Goal: Task Accomplishment & Management: Manage account settings

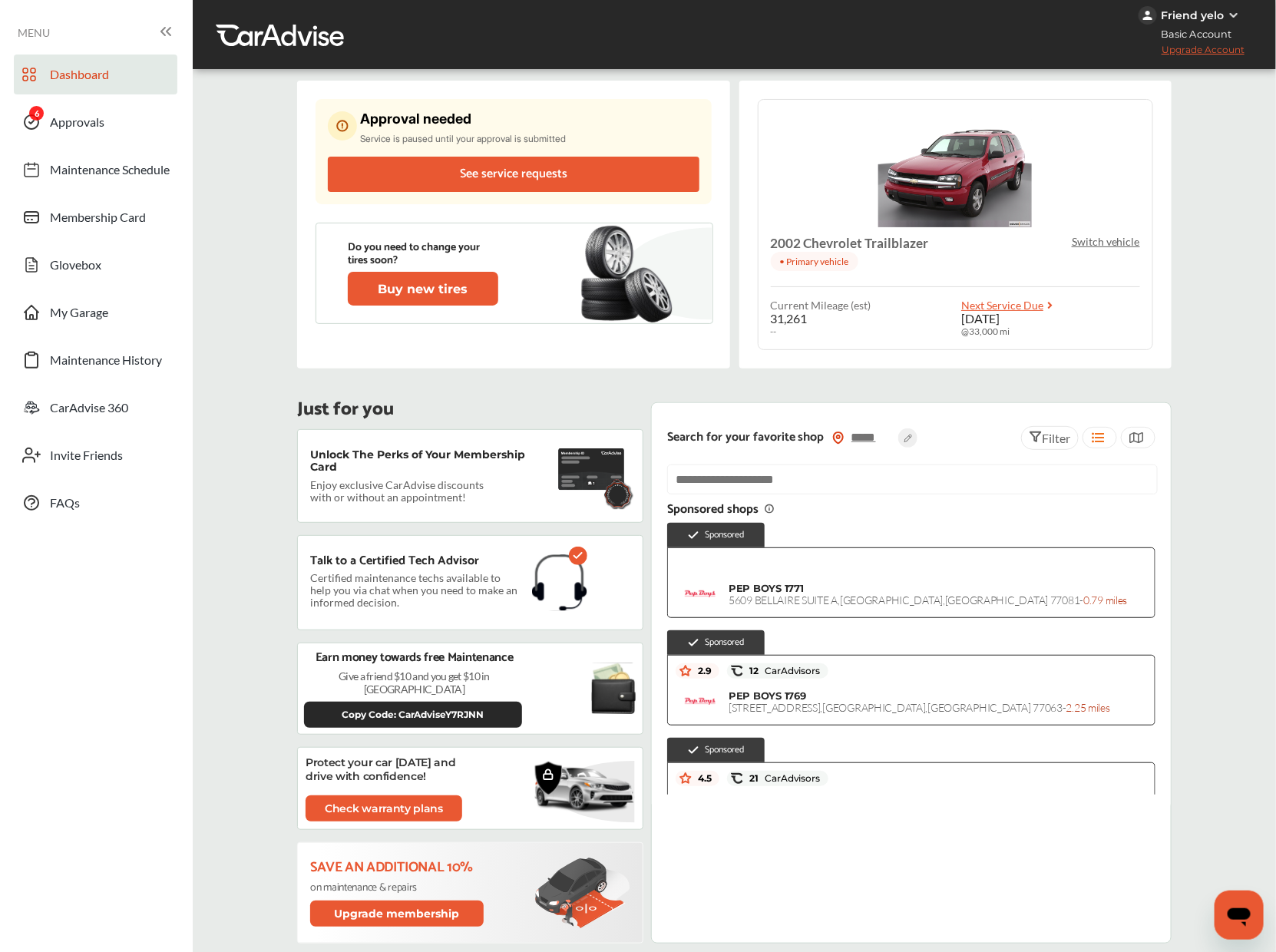
click at [446, 105] on div "Approval needed Service is paused until your approval is submitted See service …" at bounding box center [513, 151] width 395 height 105
click at [433, 130] on div "Approval needed Service is paused until your approval is submitted" at bounding box center [463, 128] width 206 height 33
click at [99, 135] on link "Approvals" at bounding box center [95, 122] width 163 height 39
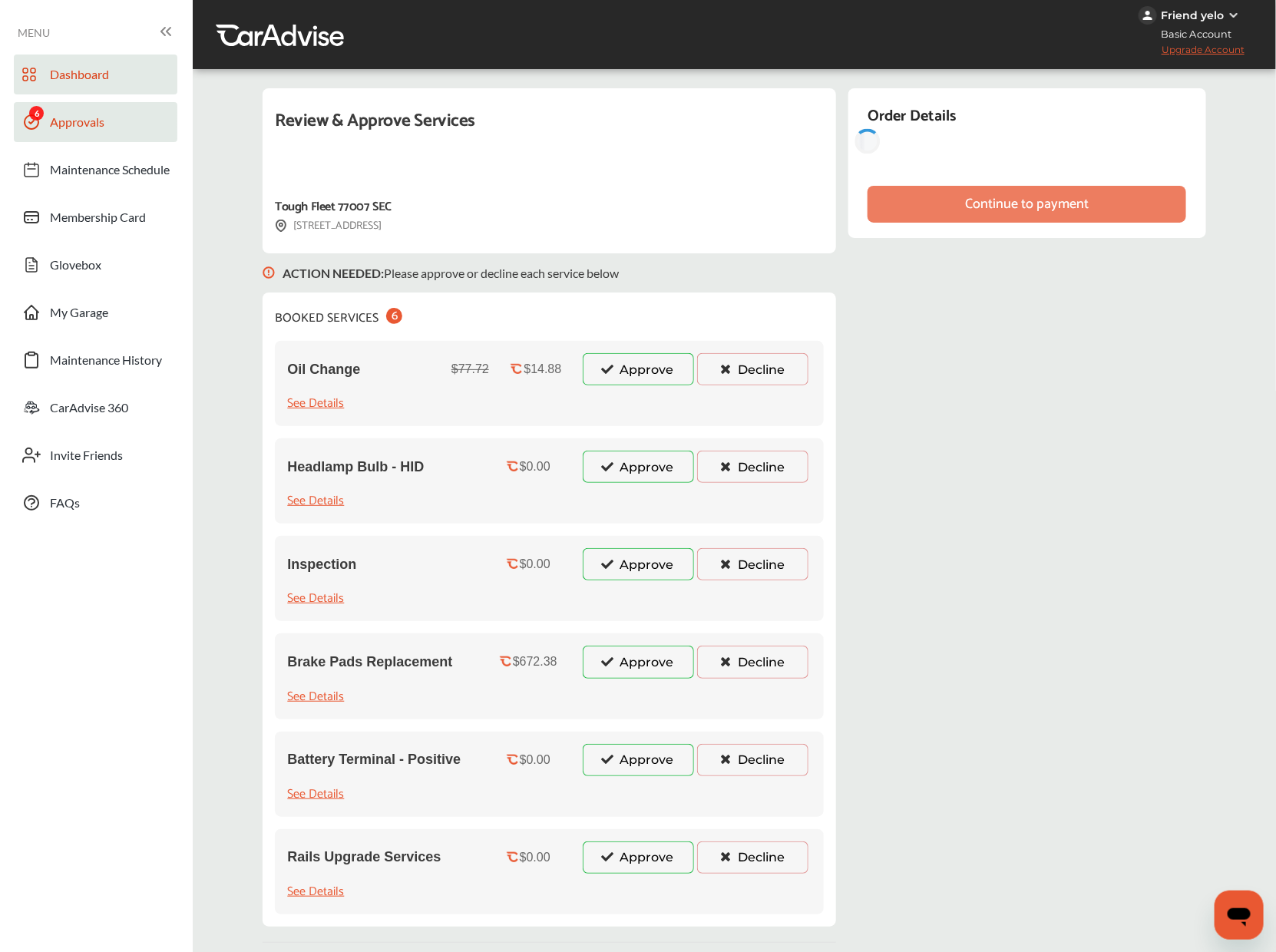
click at [113, 76] on link "Dashboard" at bounding box center [95, 74] width 163 height 39
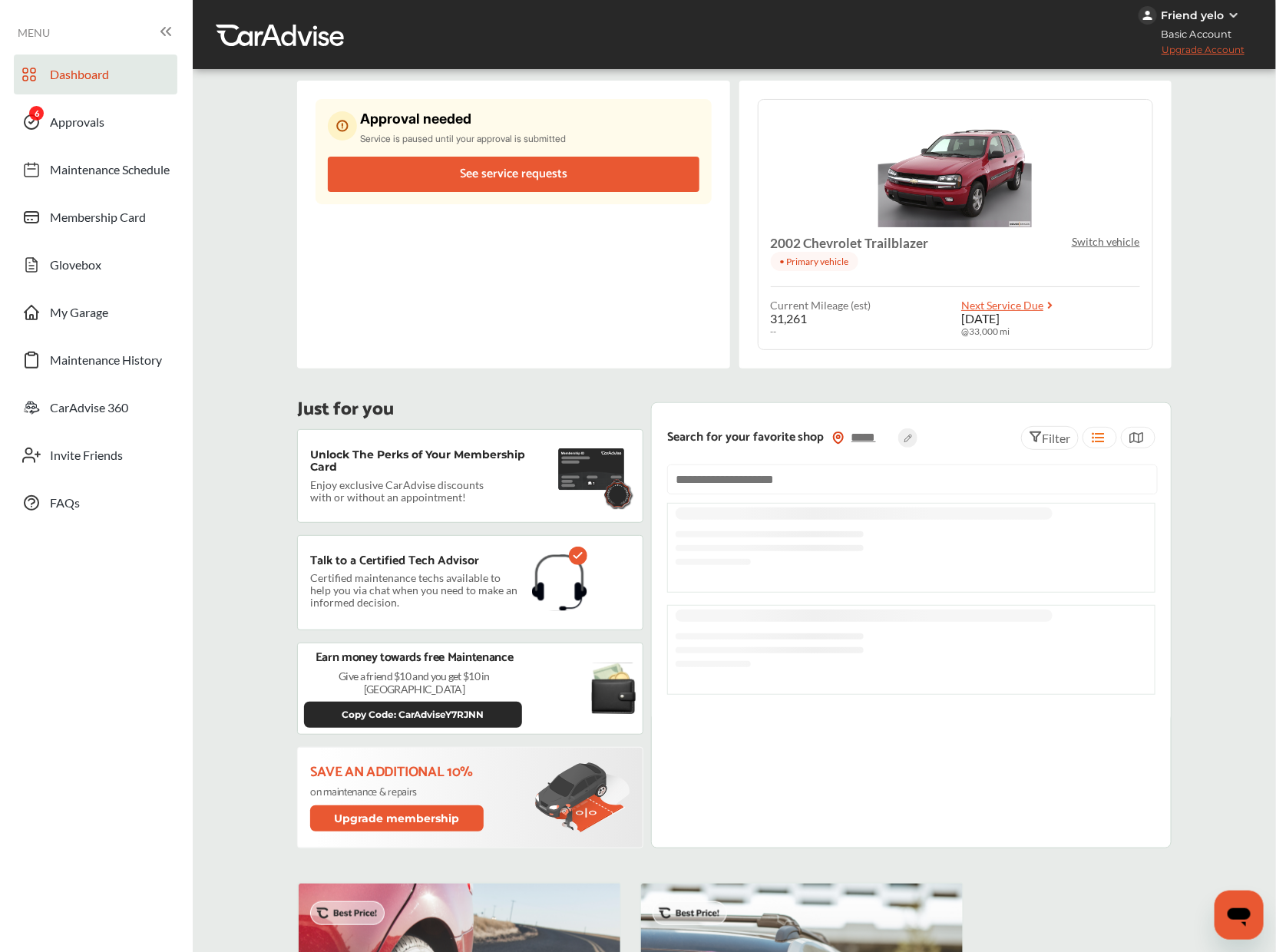
click at [605, 147] on div "Approval needed Service is paused until your approval is submitted See service …" at bounding box center [513, 151] width 395 height 105
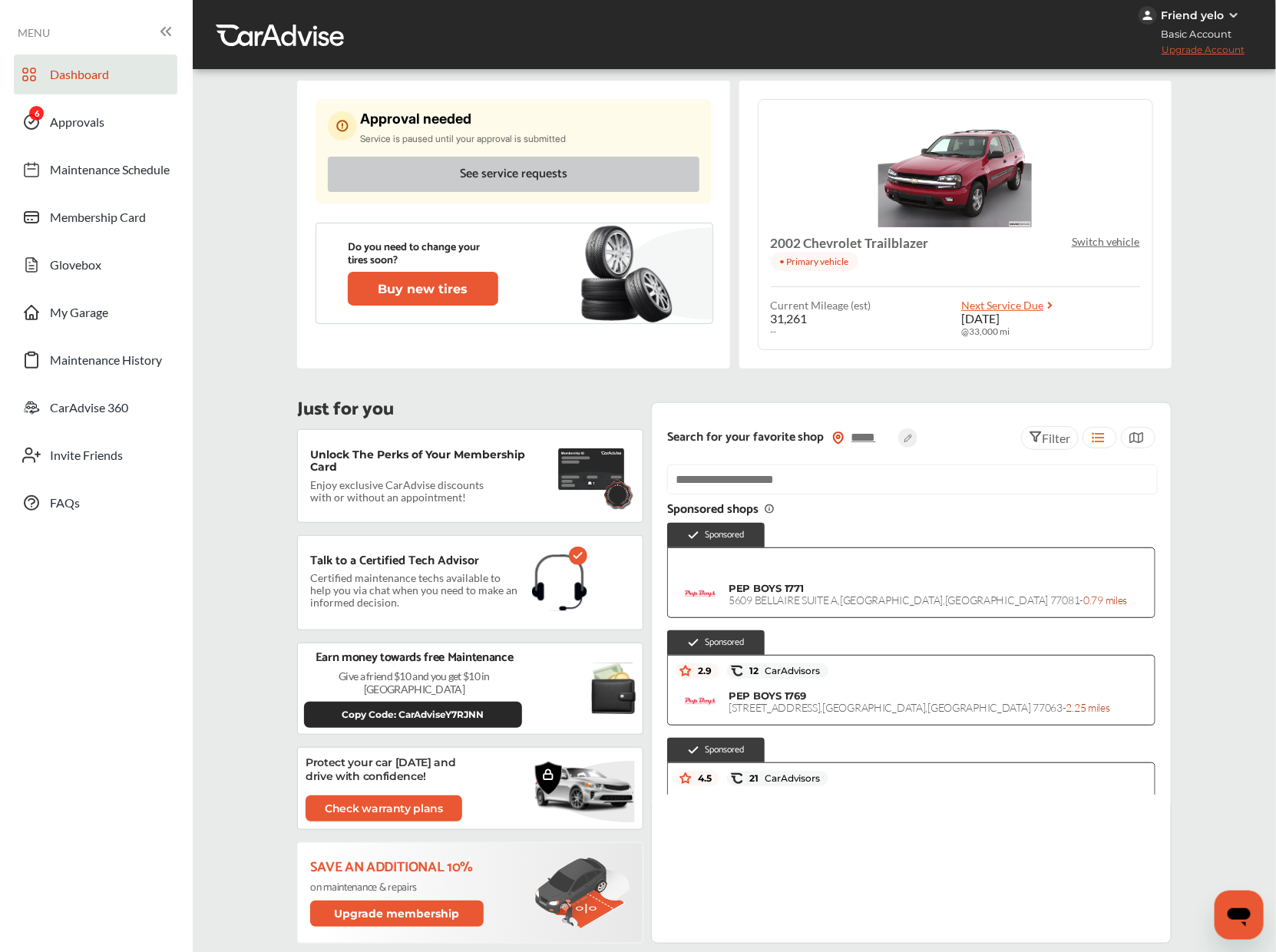
click at [526, 170] on button "See service requests" at bounding box center [513, 173] width 371 height 35
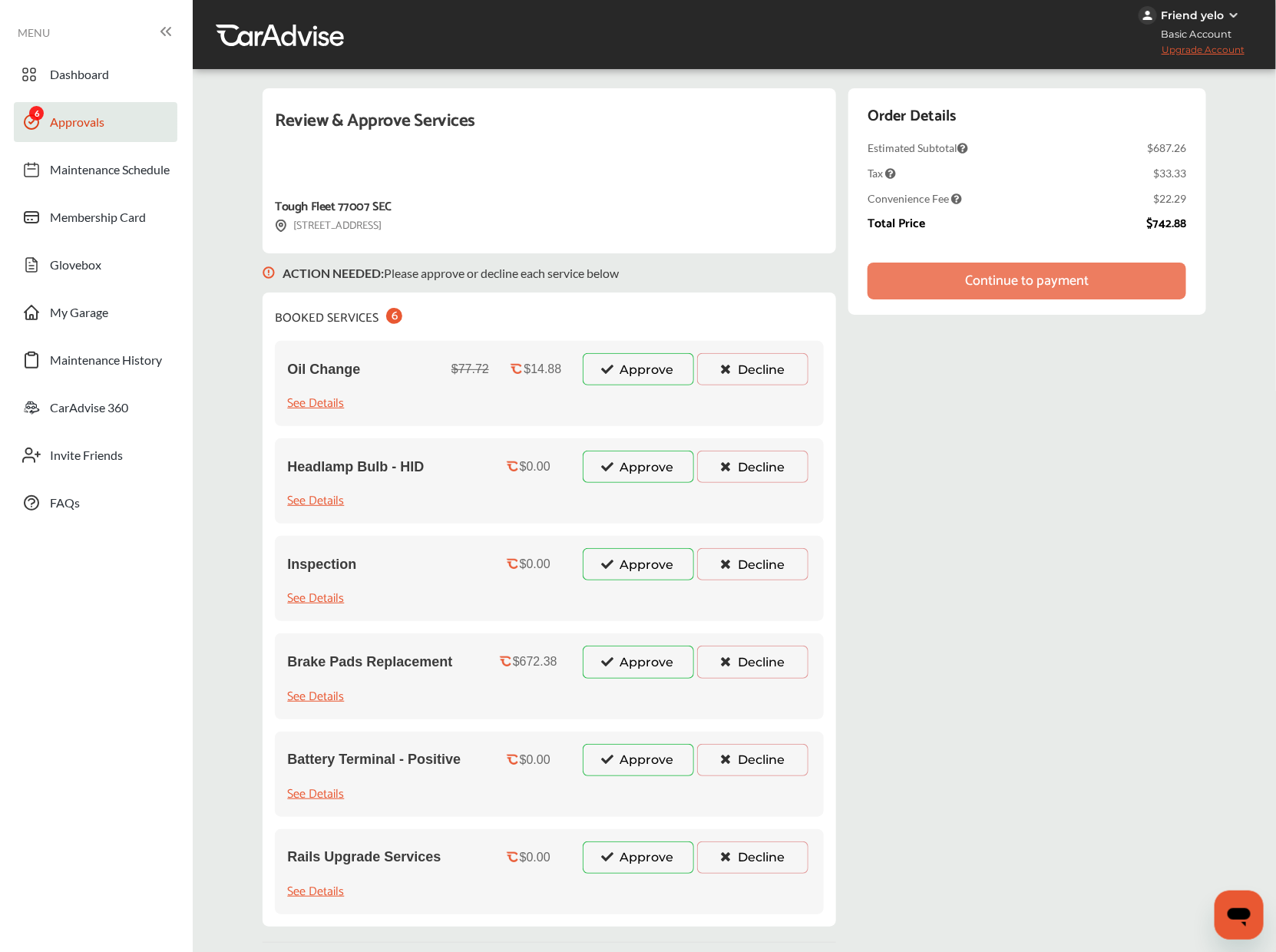
click at [641, 369] on button "Approve" at bounding box center [639, 369] width 112 height 33
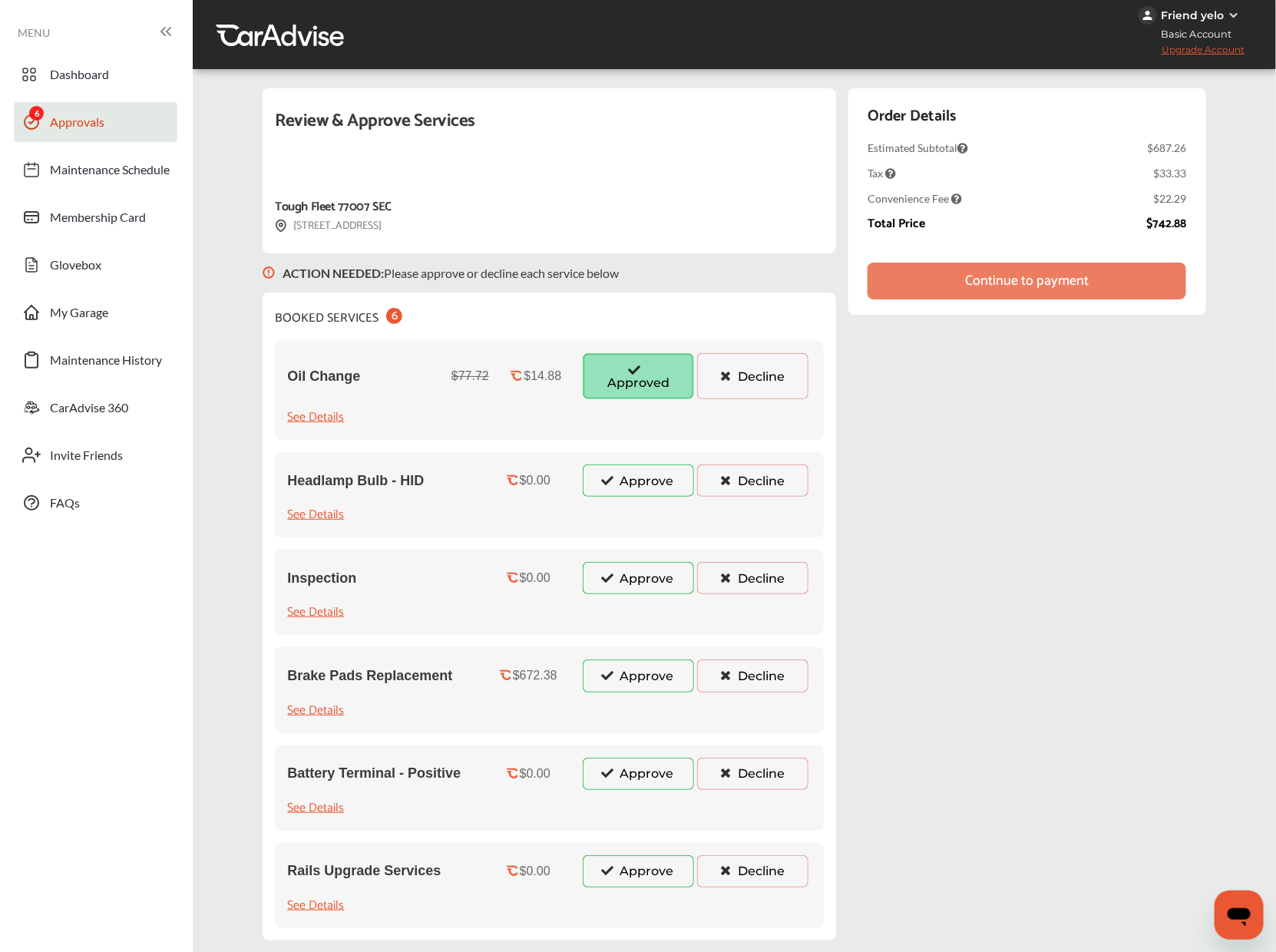
click at [647, 476] on button "Approve" at bounding box center [639, 481] width 112 height 33
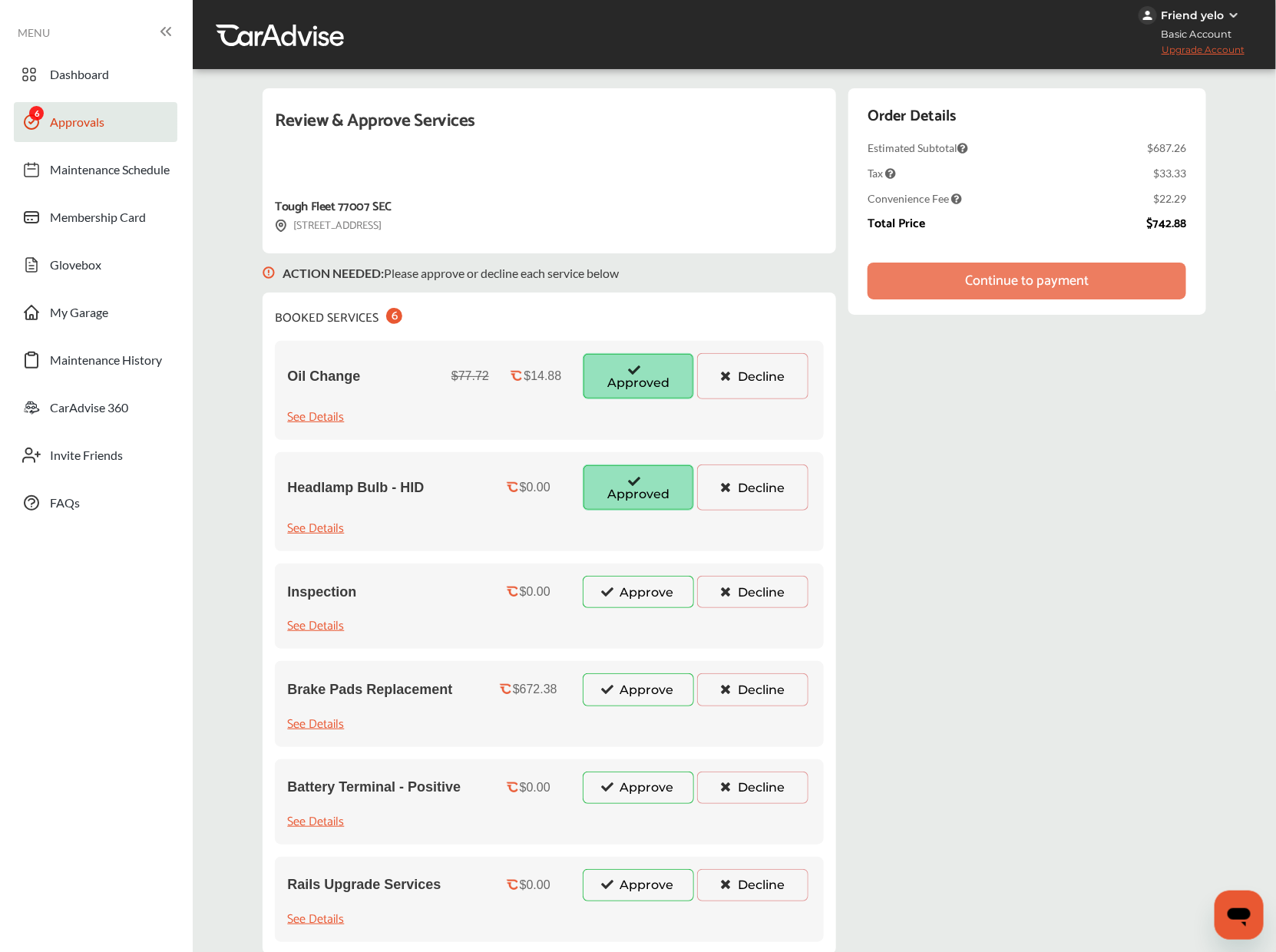
click at [639, 595] on button "Approve" at bounding box center [639, 592] width 112 height 33
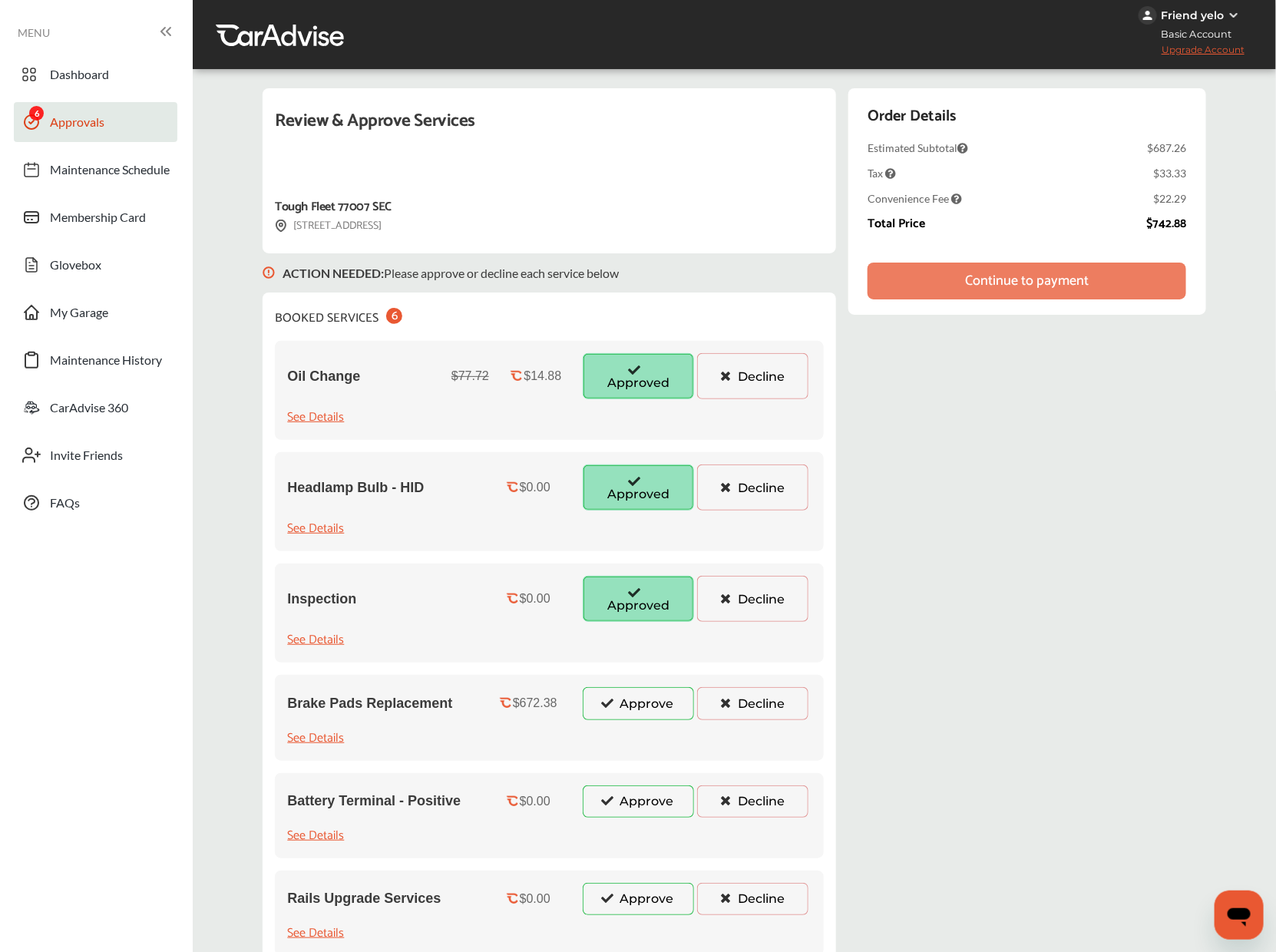
click at [639, 699] on button "Approve" at bounding box center [639, 703] width 112 height 33
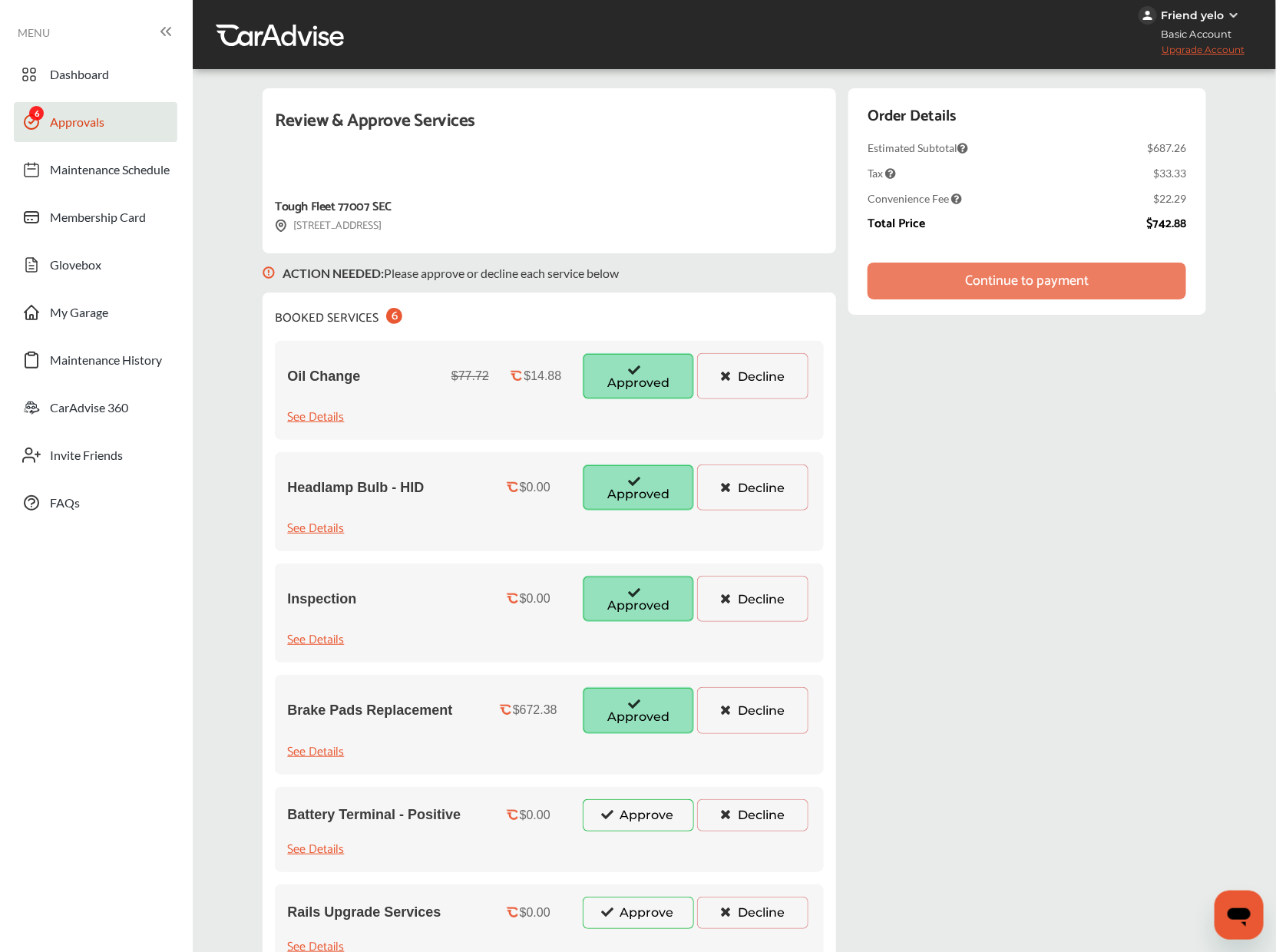
click at [639, 799] on button "Approve" at bounding box center [639, 816] width 112 height 33
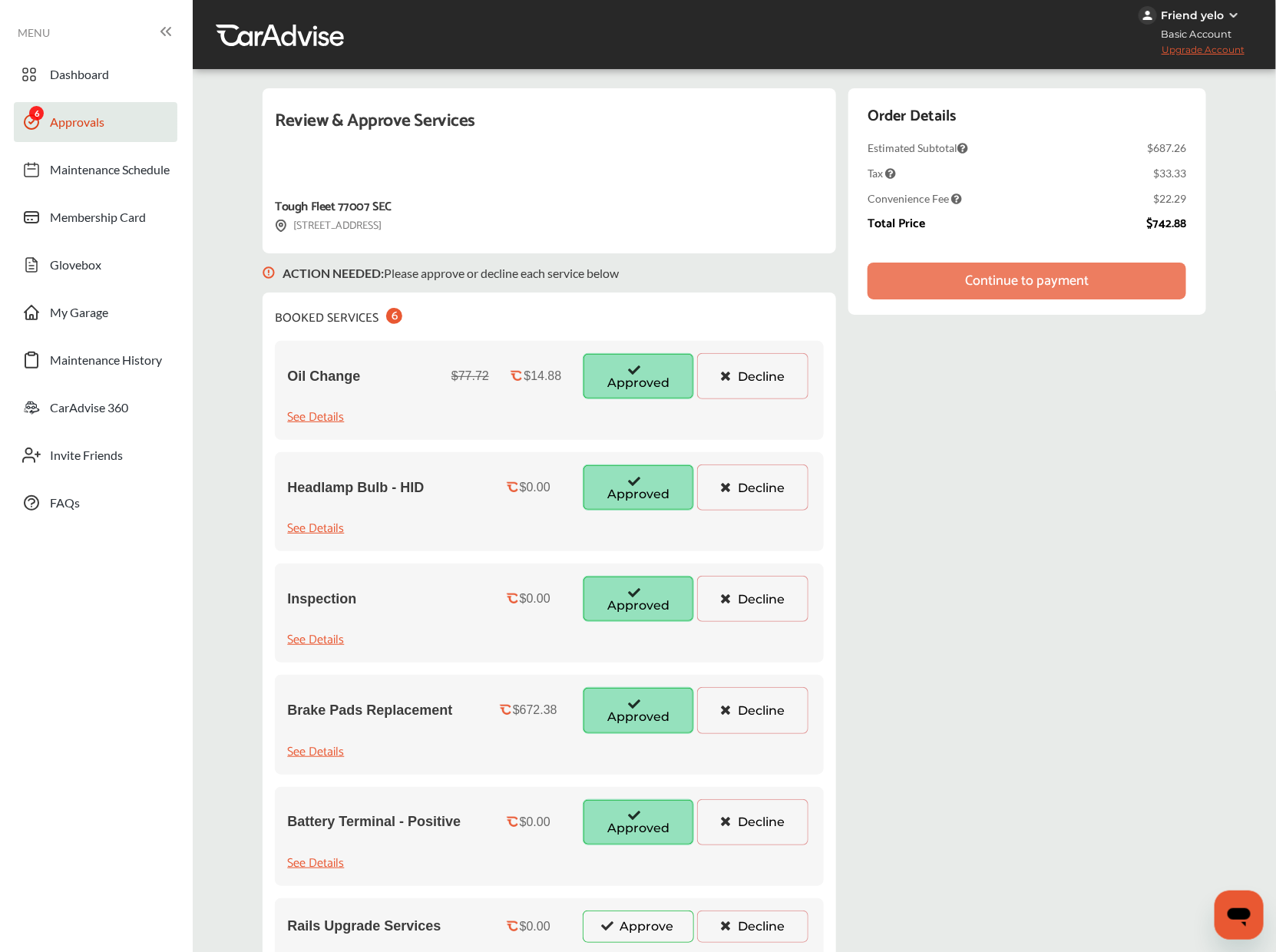
click at [638, 929] on button "Approve" at bounding box center [639, 926] width 112 height 33
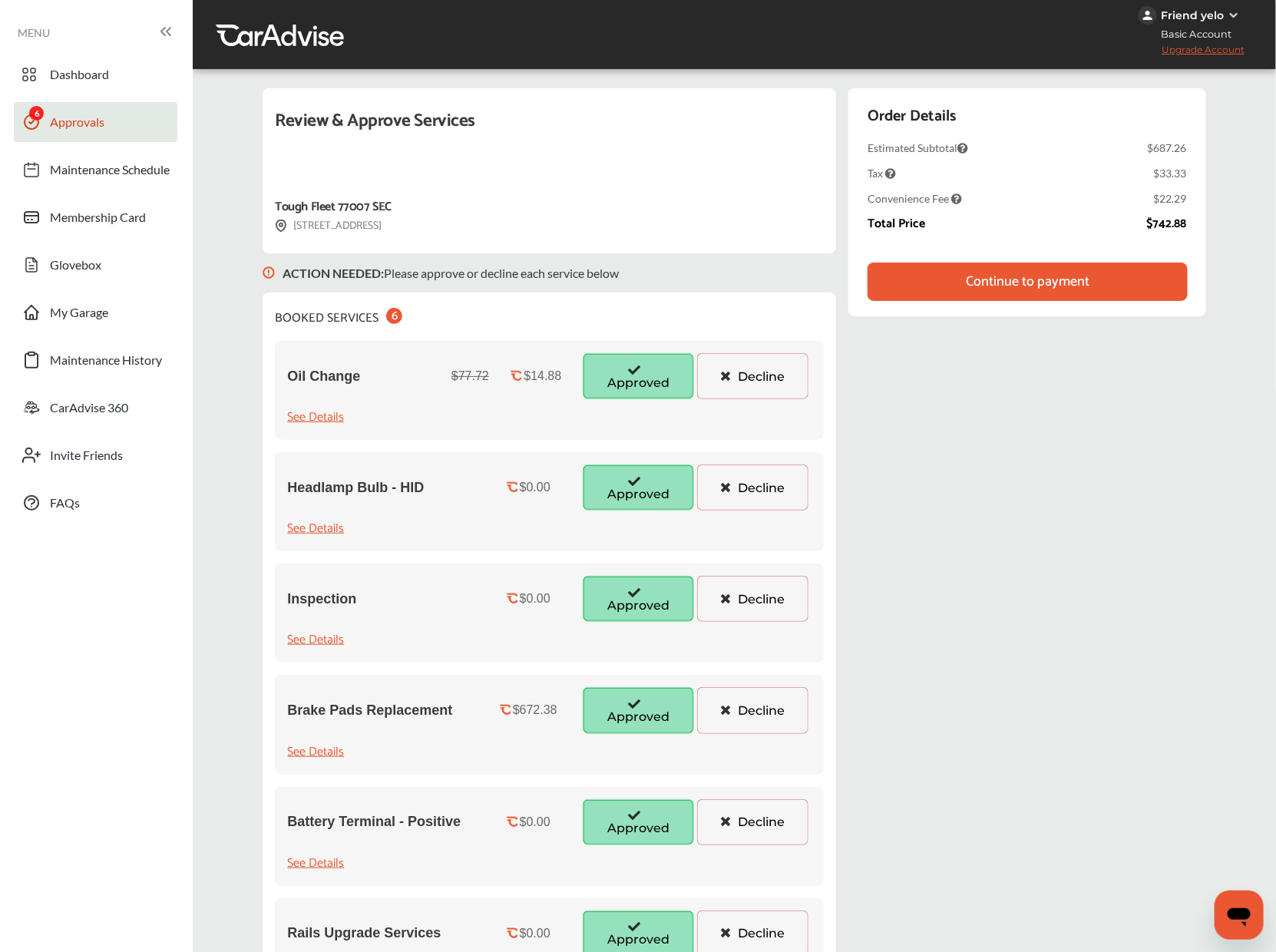
click at [1016, 276] on div "Continue to payment" at bounding box center [1028, 282] width 124 height 15
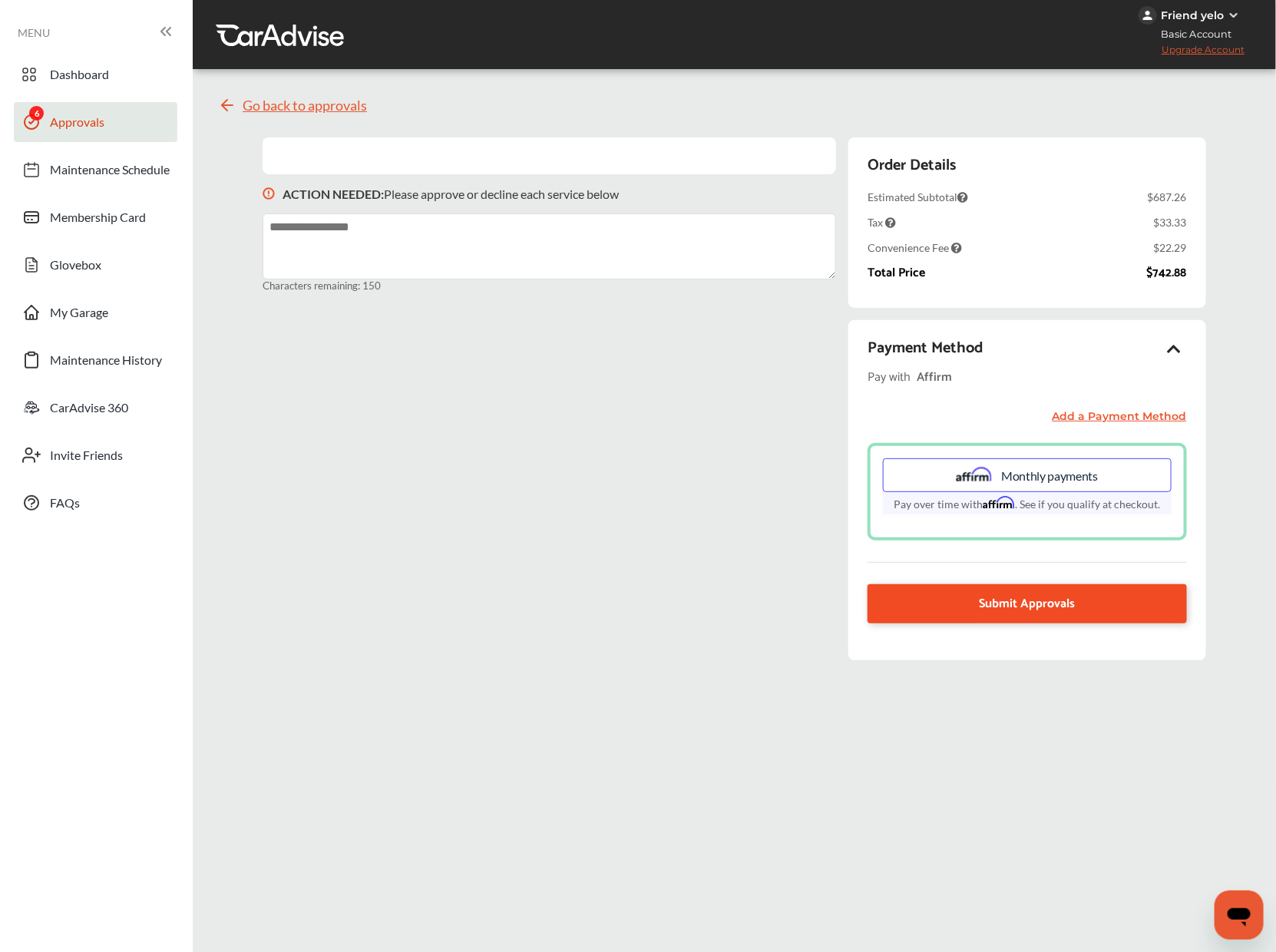
click at [966, 593] on link "Submit Approvals" at bounding box center [1027, 603] width 319 height 39
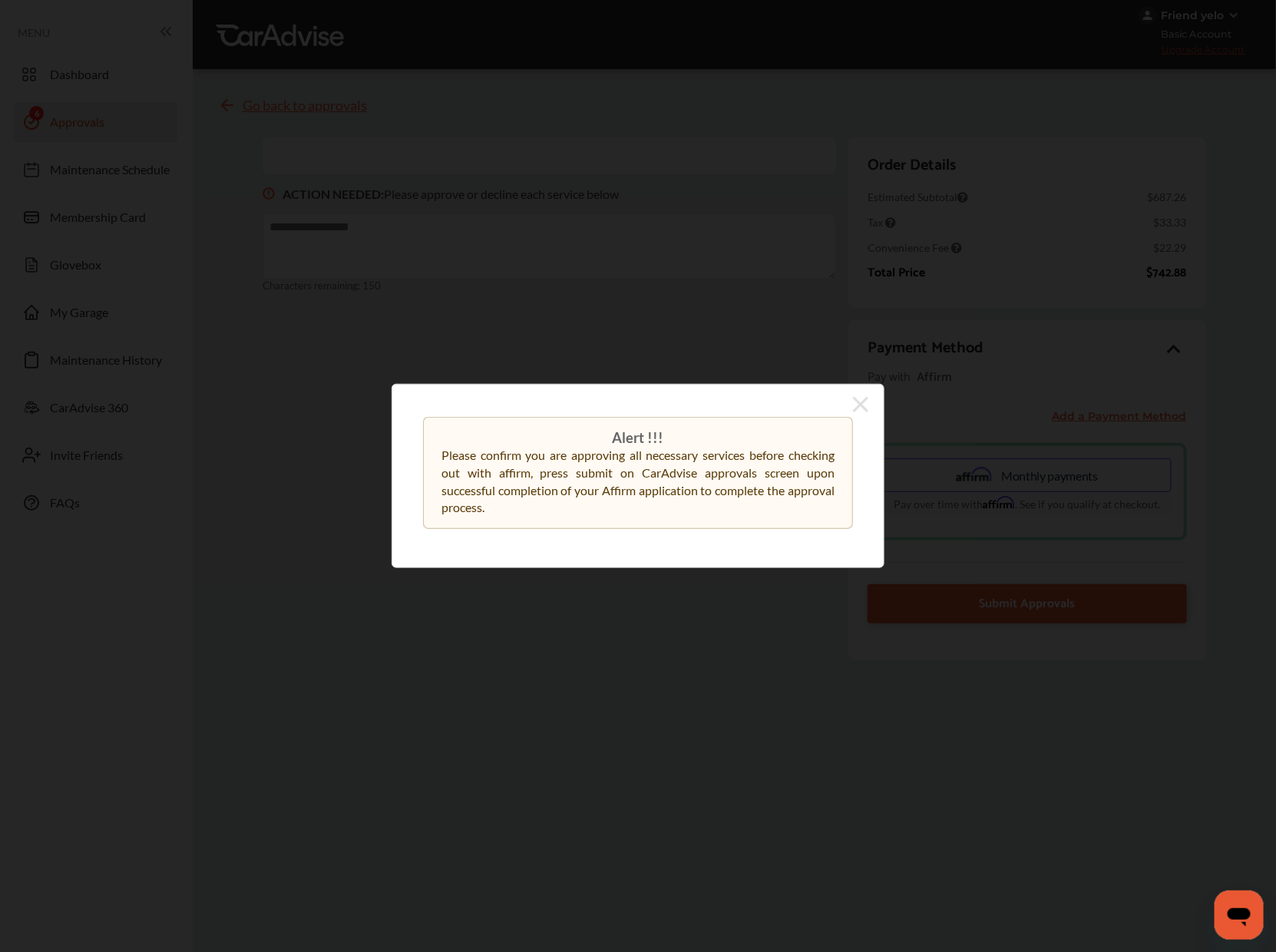
click at [867, 402] on icon at bounding box center [860, 404] width 15 height 25
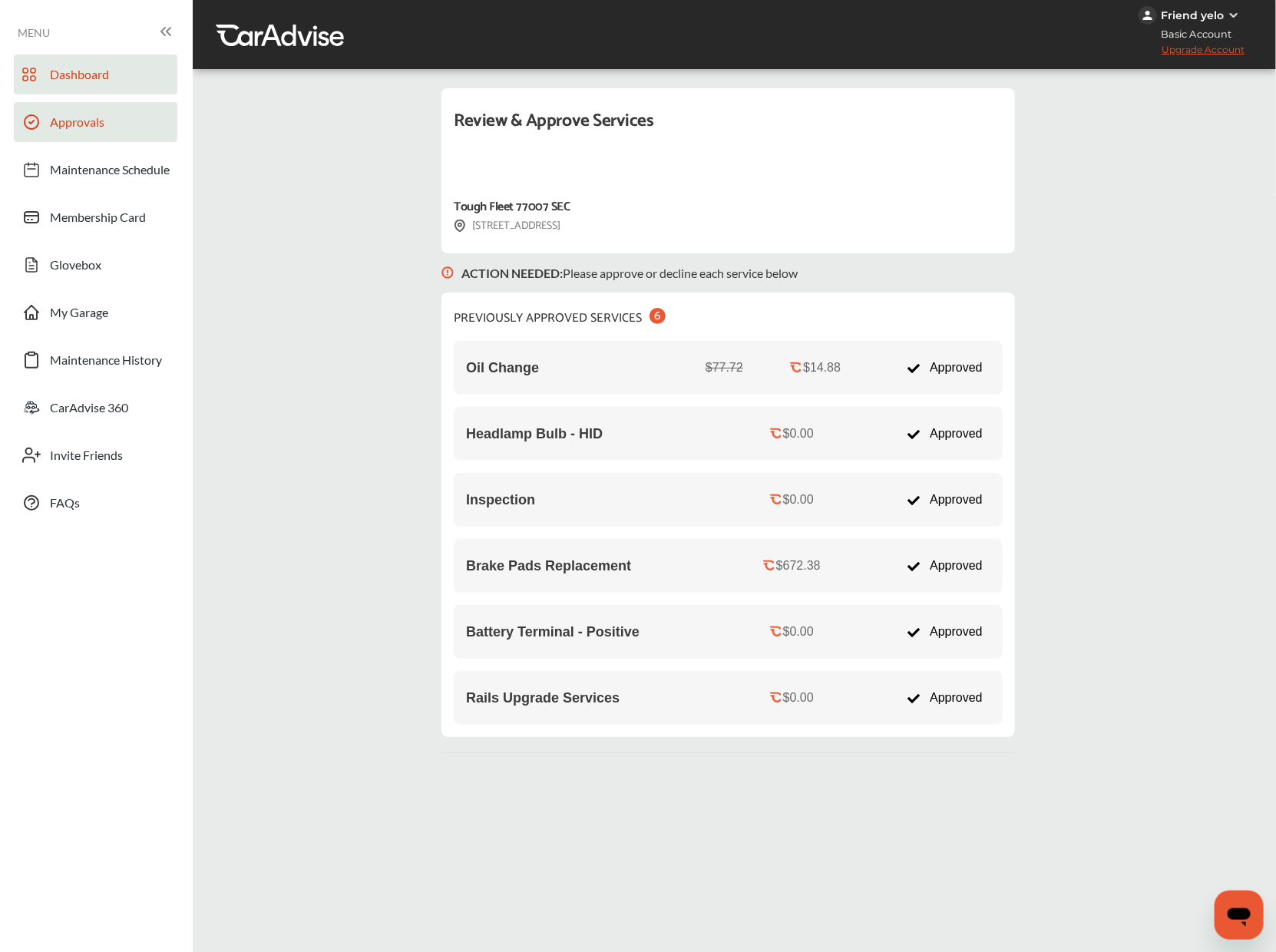
click at [63, 78] on span "Dashboard" at bounding box center [79, 76] width 59 height 20
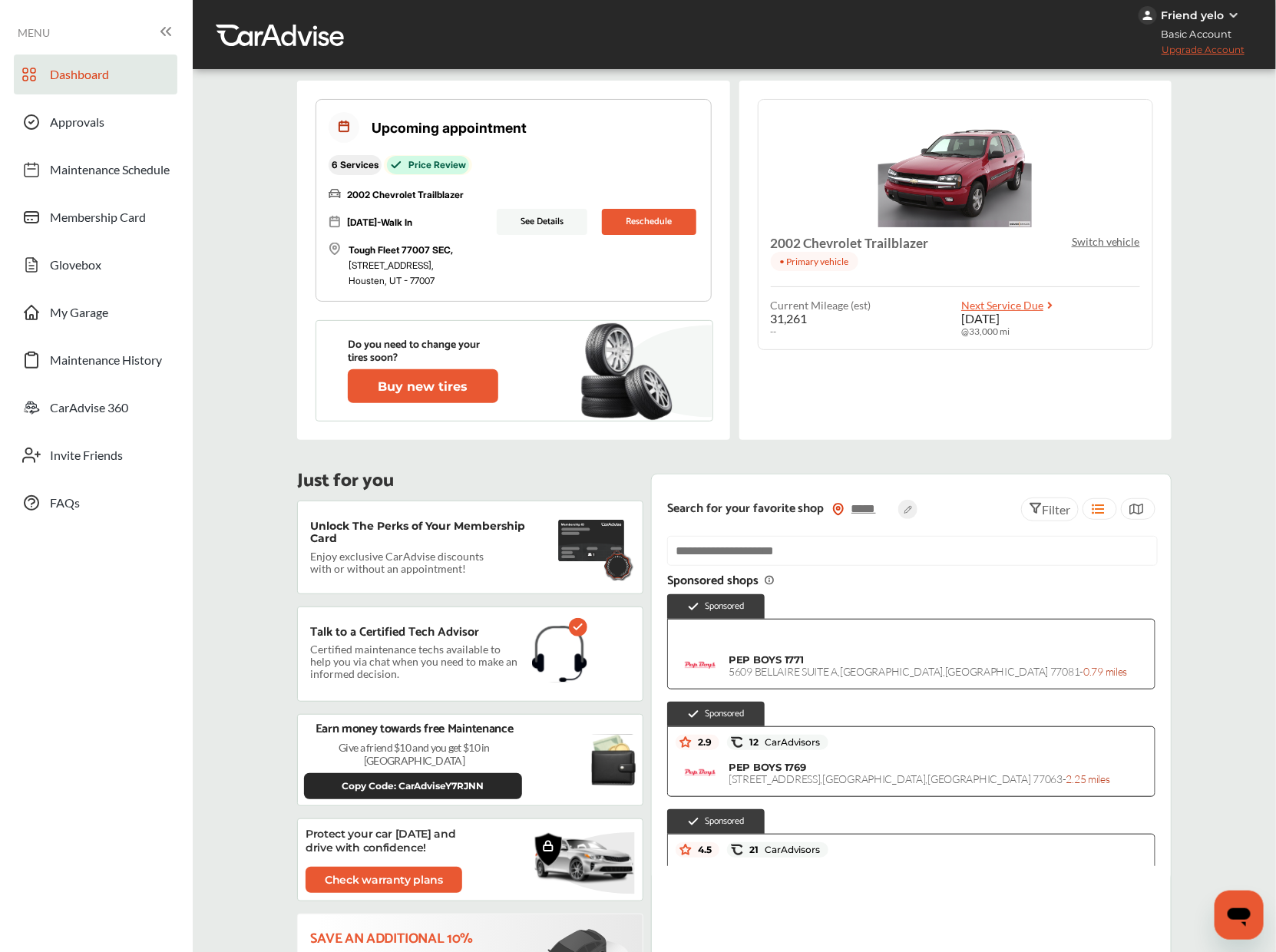
click at [393, 151] on div "Upcoming appointment 6 Services Price Review 2002 Chevrolet Trailblazer Wednesd…" at bounding box center [513, 200] width 395 height 203
click at [532, 207] on div "See Details Reschedule" at bounding box center [598, 222] width 201 height 134
click at [532, 216] on button "See Details" at bounding box center [543, 221] width 91 height 26
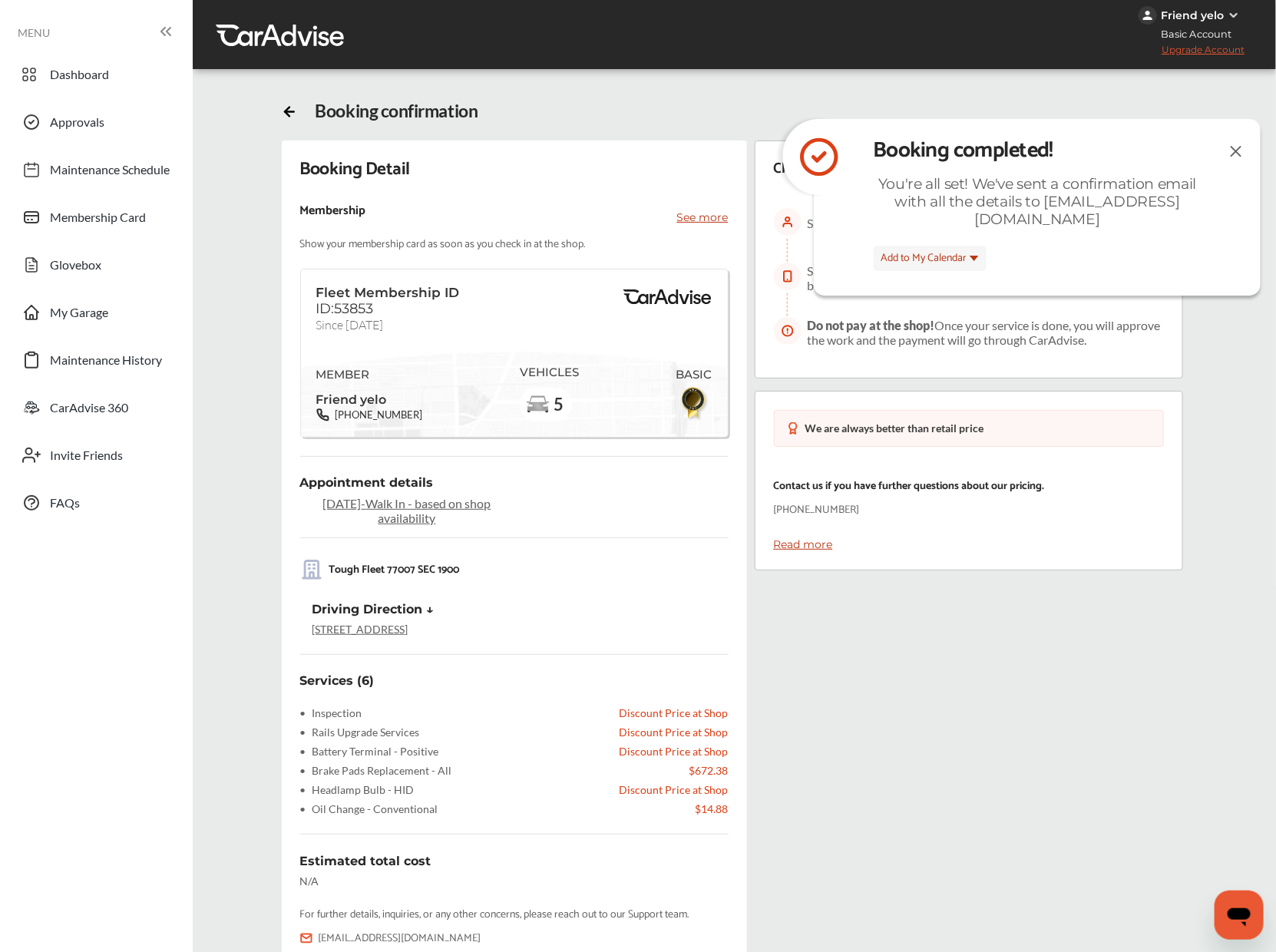
click at [1230, 148] on img at bounding box center [1236, 151] width 18 height 19
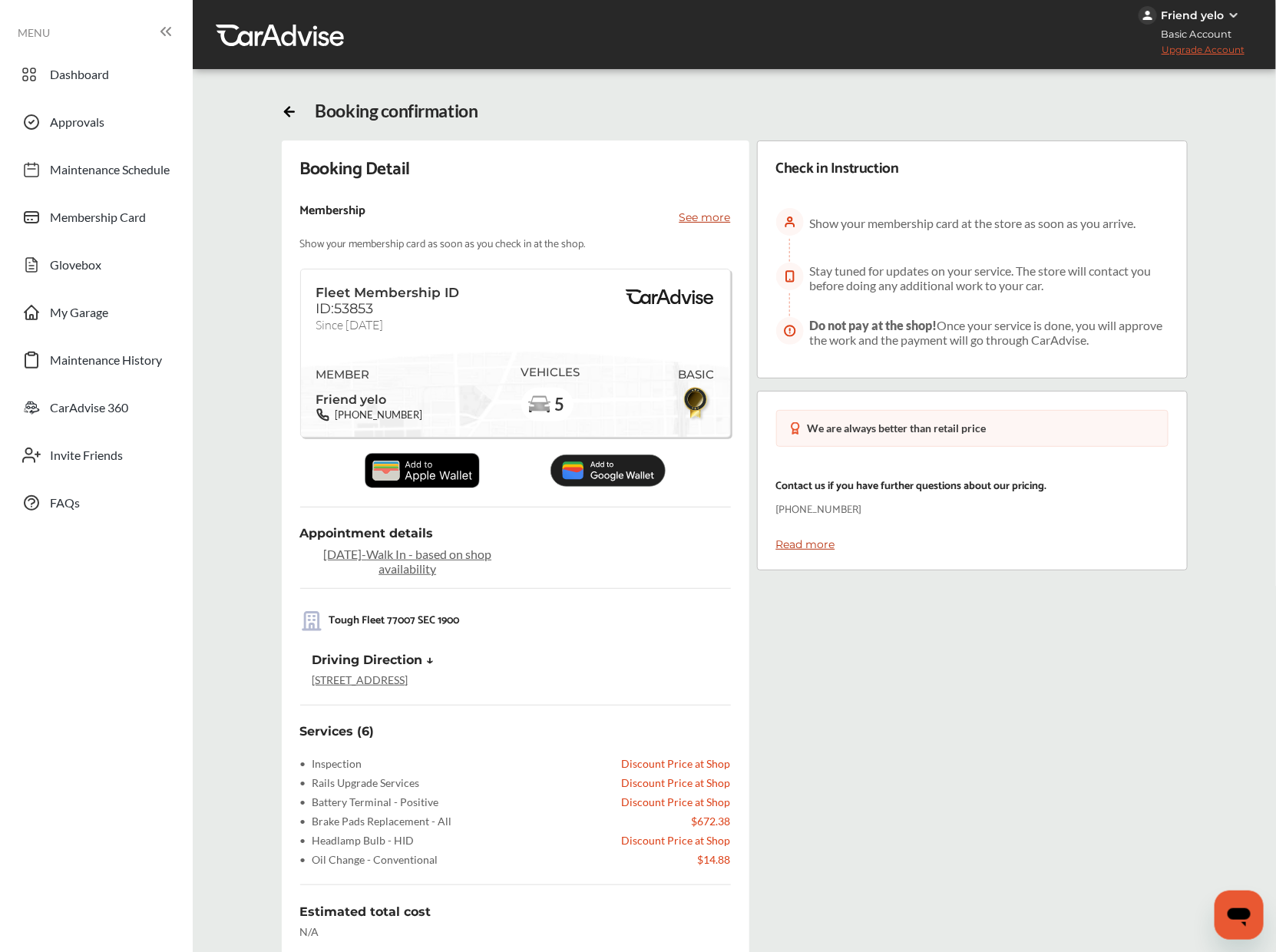
click at [1203, 21] on div "Friend yelo" at bounding box center [1192, 15] width 63 height 14
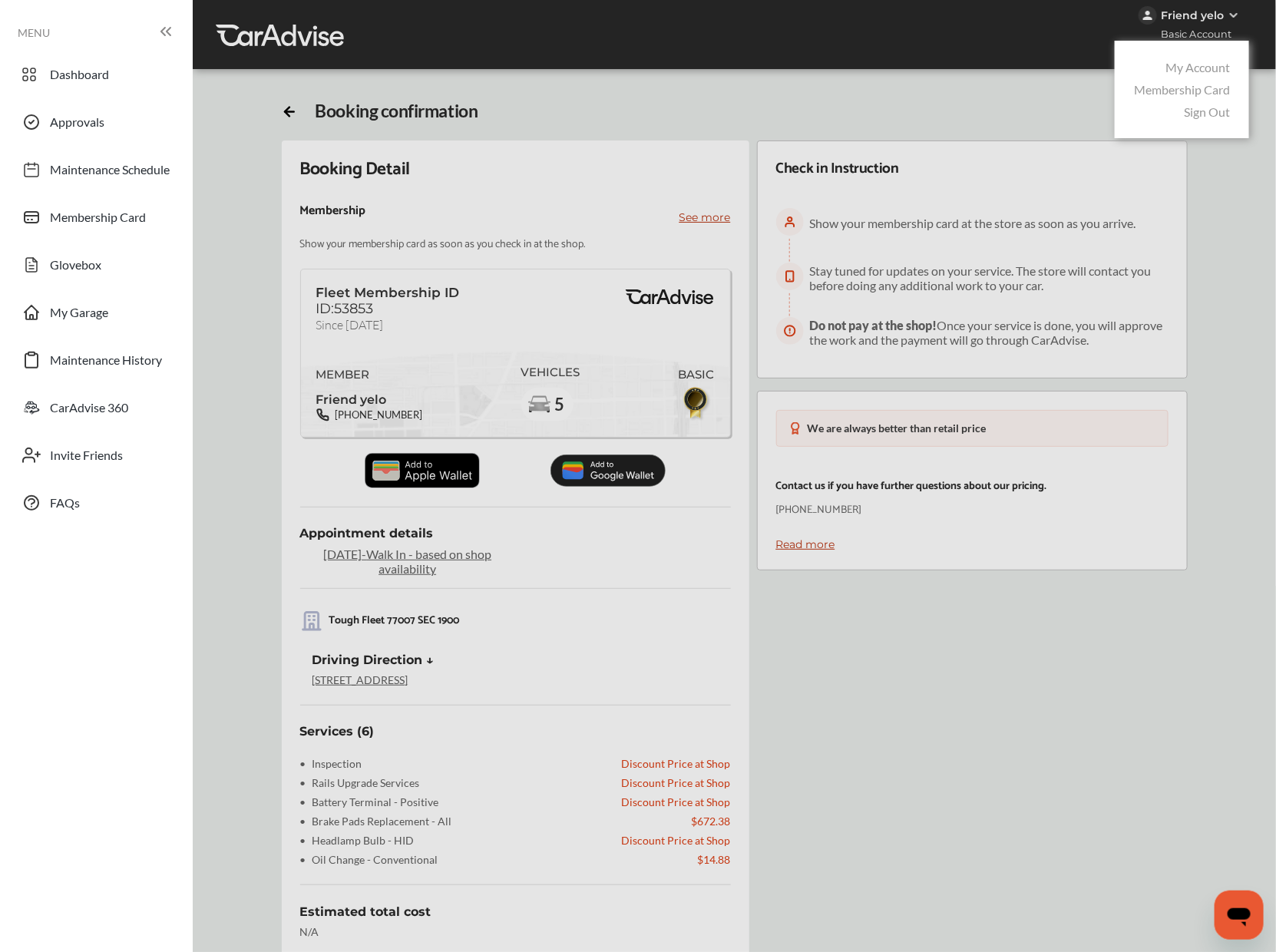
click at [1219, 112] on link "Sign Out" at bounding box center [1207, 112] width 46 height 15
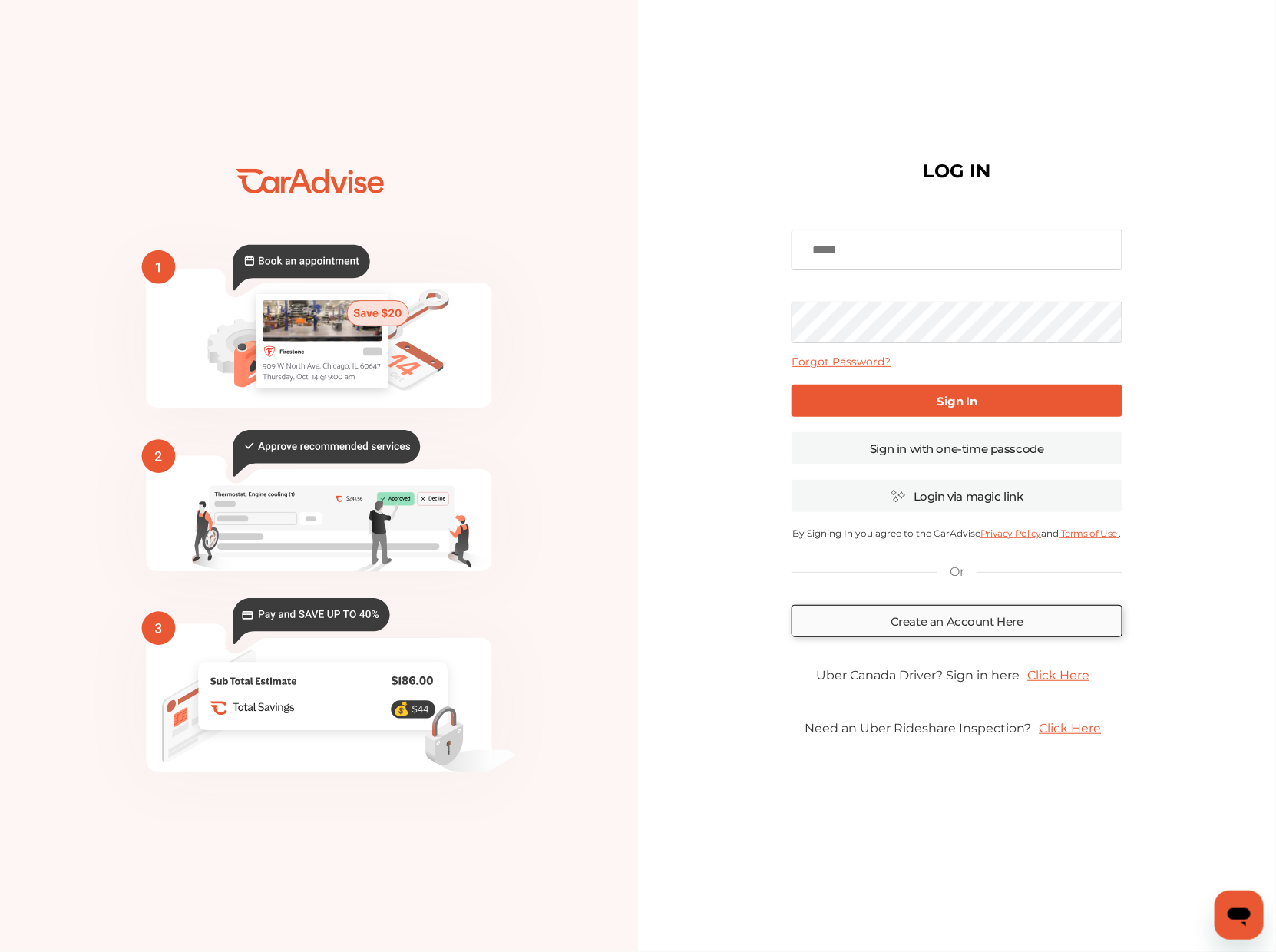
click at [934, 622] on link "Create an Account Here" at bounding box center [957, 622] width 330 height 33
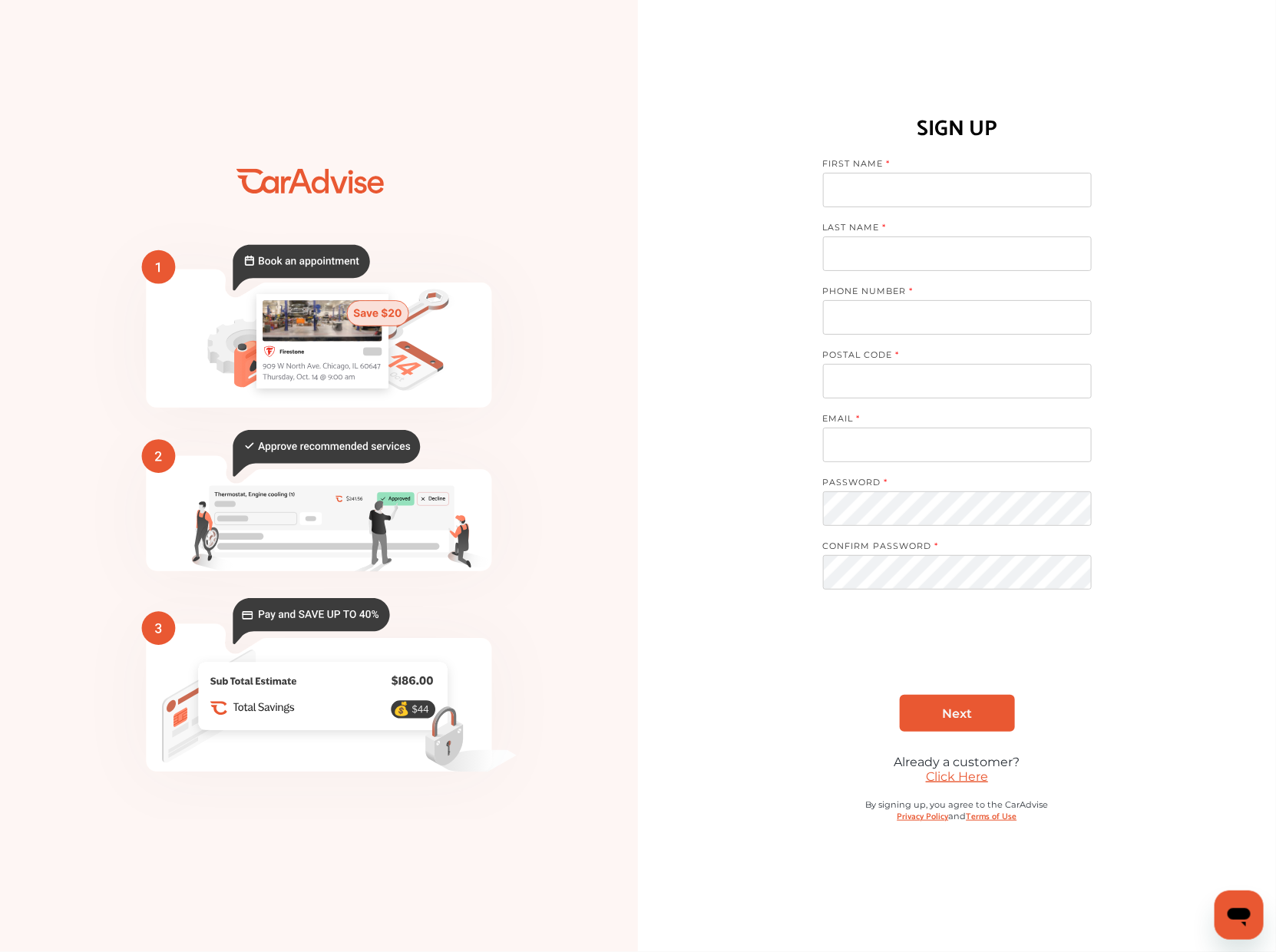
click at [855, 189] on input at bounding box center [957, 190] width 269 height 34
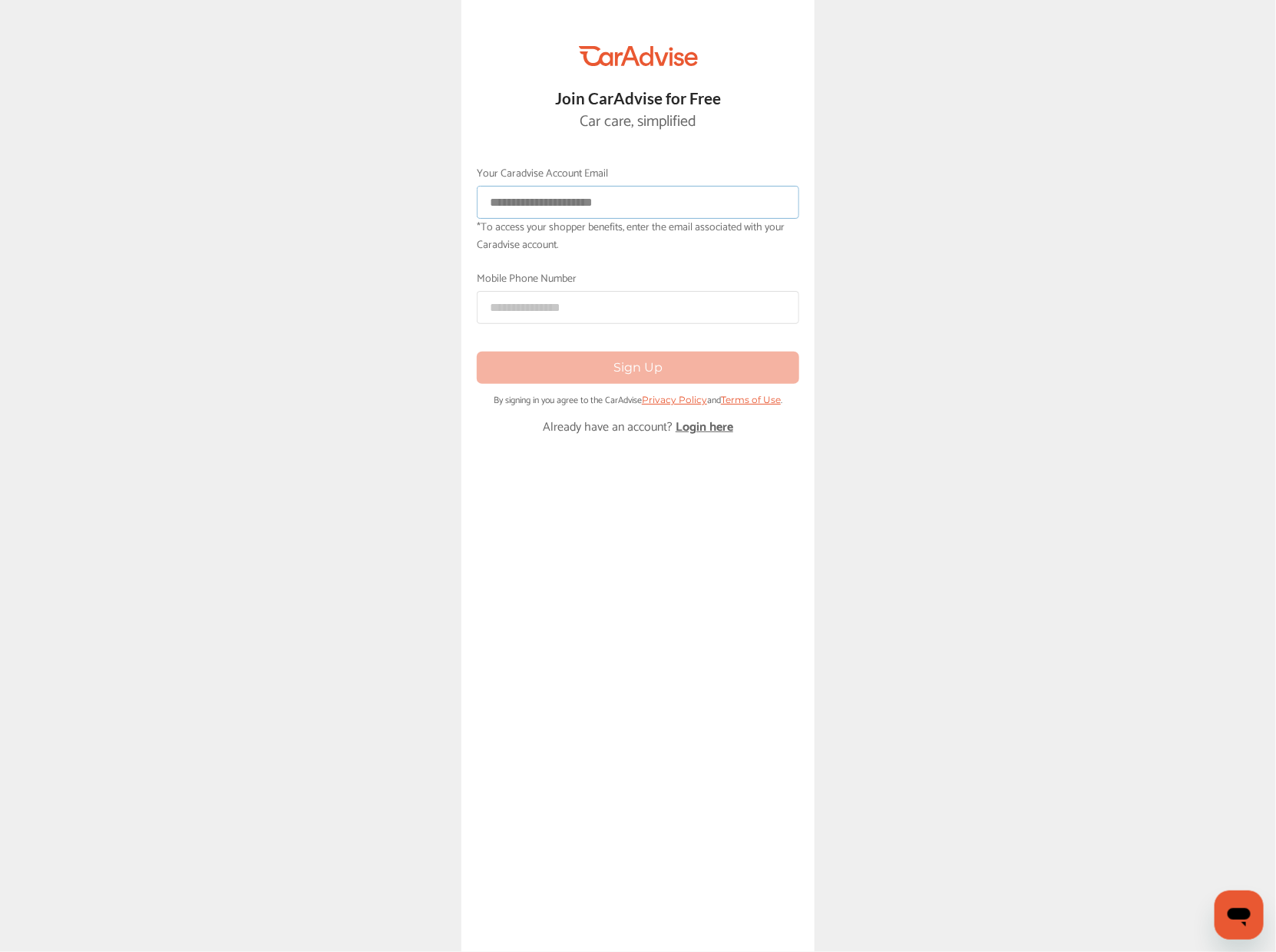
click at [589, 204] on input at bounding box center [638, 202] width 323 height 33
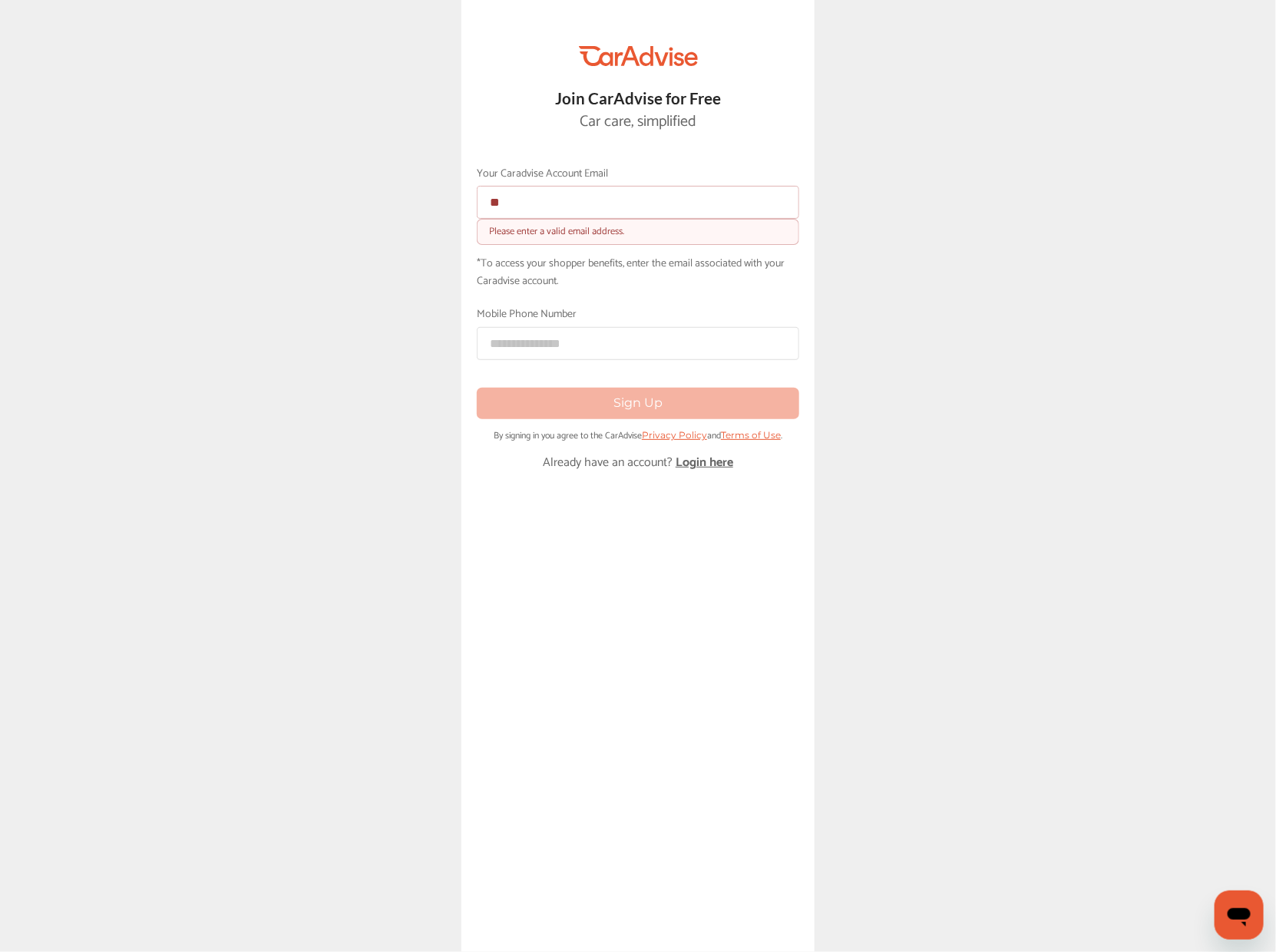
type input "*"
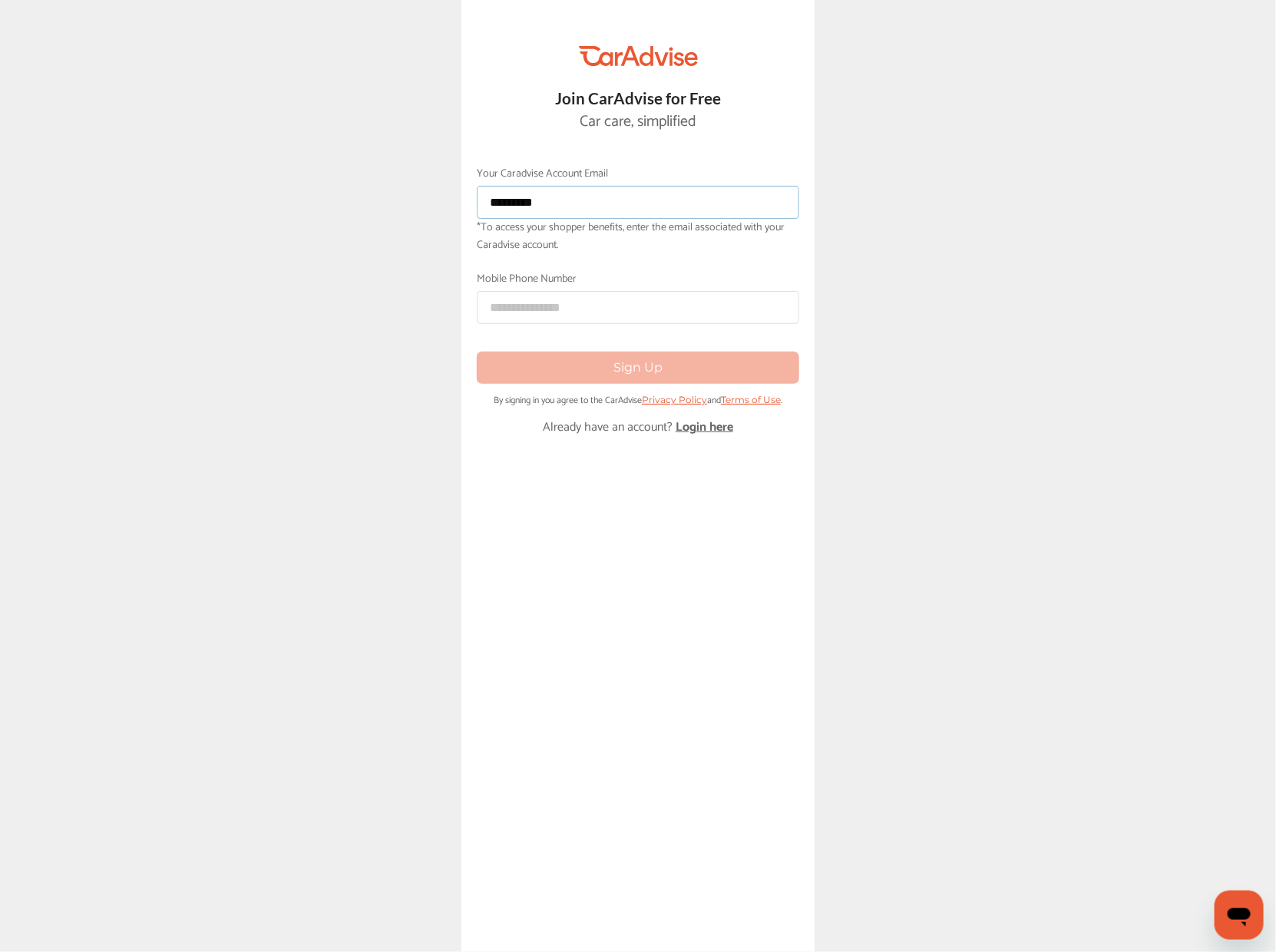
type input "*********"
click at [540, 308] on input at bounding box center [638, 307] width 323 height 33
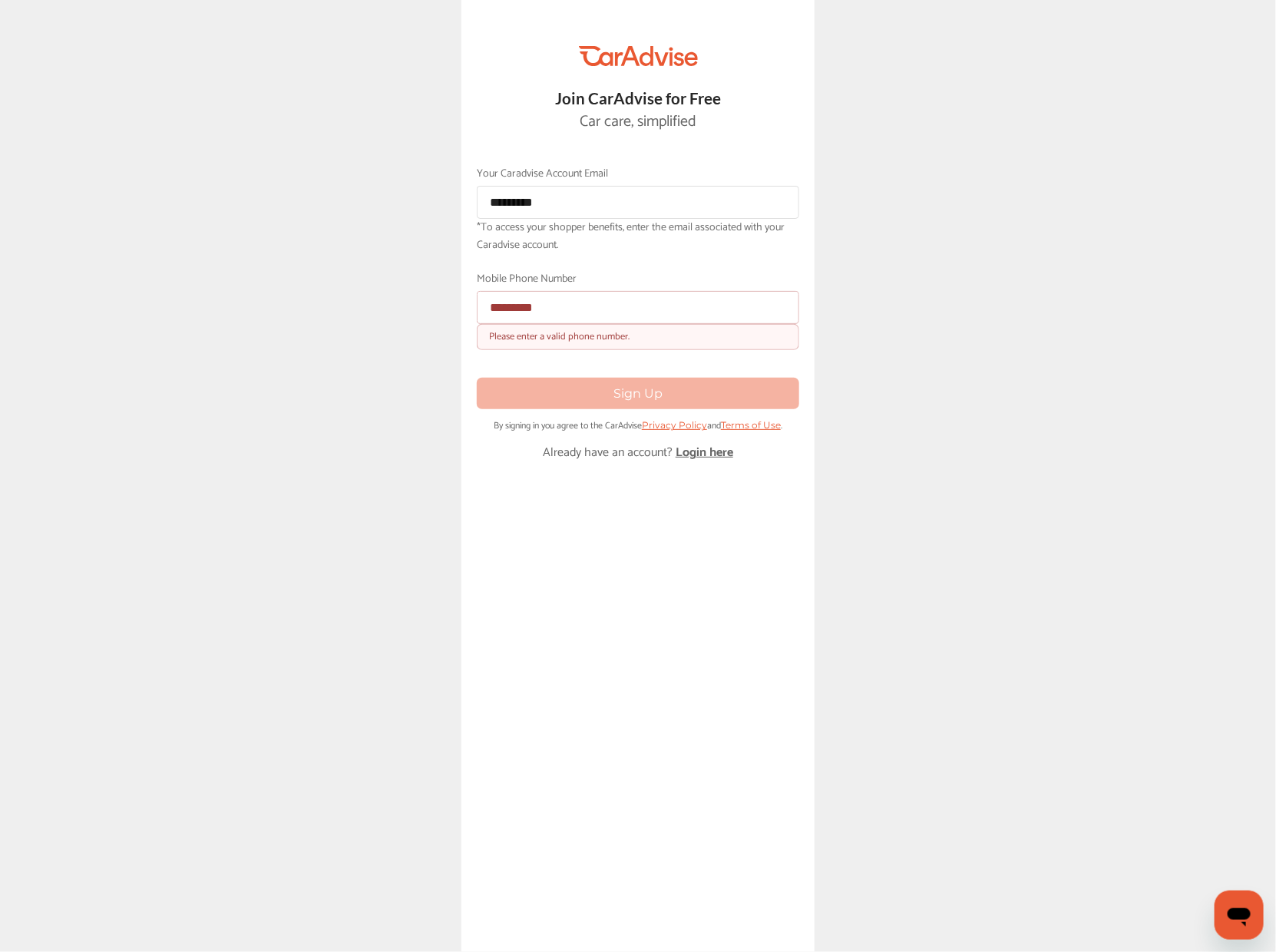
type input "**********"
